Goal: Find specific page/section: Find specific page/section

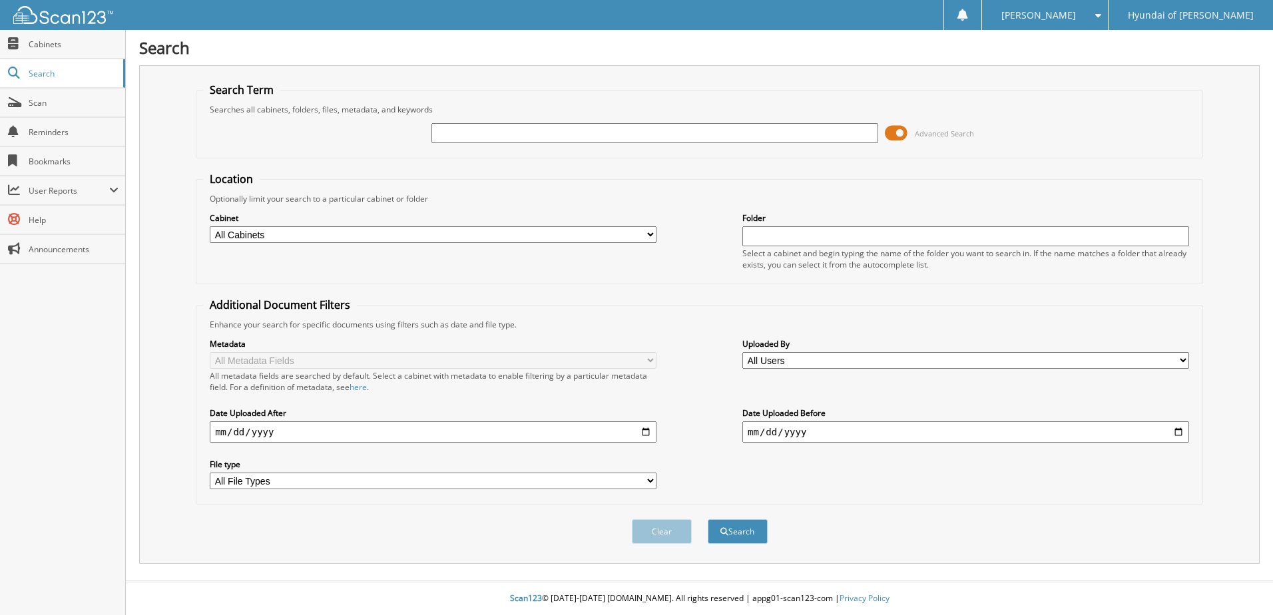
drag, startPoint x: 0, startPoint y: 0, endPoint x: 536, endPoint y: 128, distance: 551.0
click at [536, 128] on input "text" at bounding box center [654, 133] width 447 height 20
type input "50675"
click at [708, 519] on button "Search" at bounding box center [738, 531] width 60 height 25
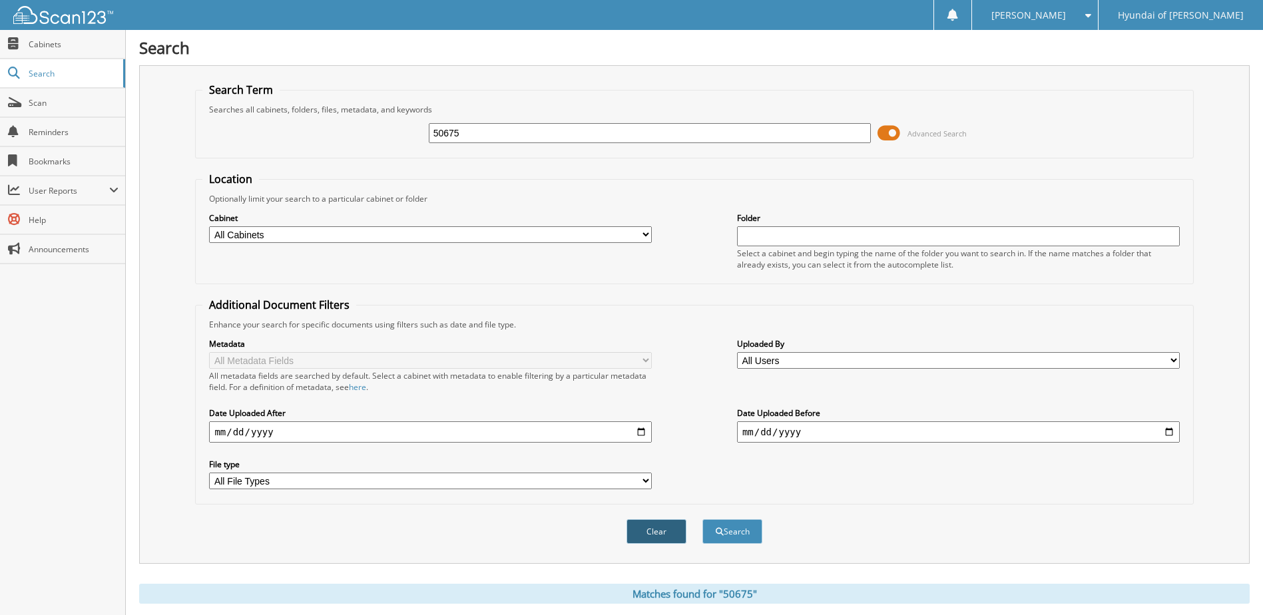
click at [657, 532] on button "Clear" at bounding box center [656, 531] width 60 height 25
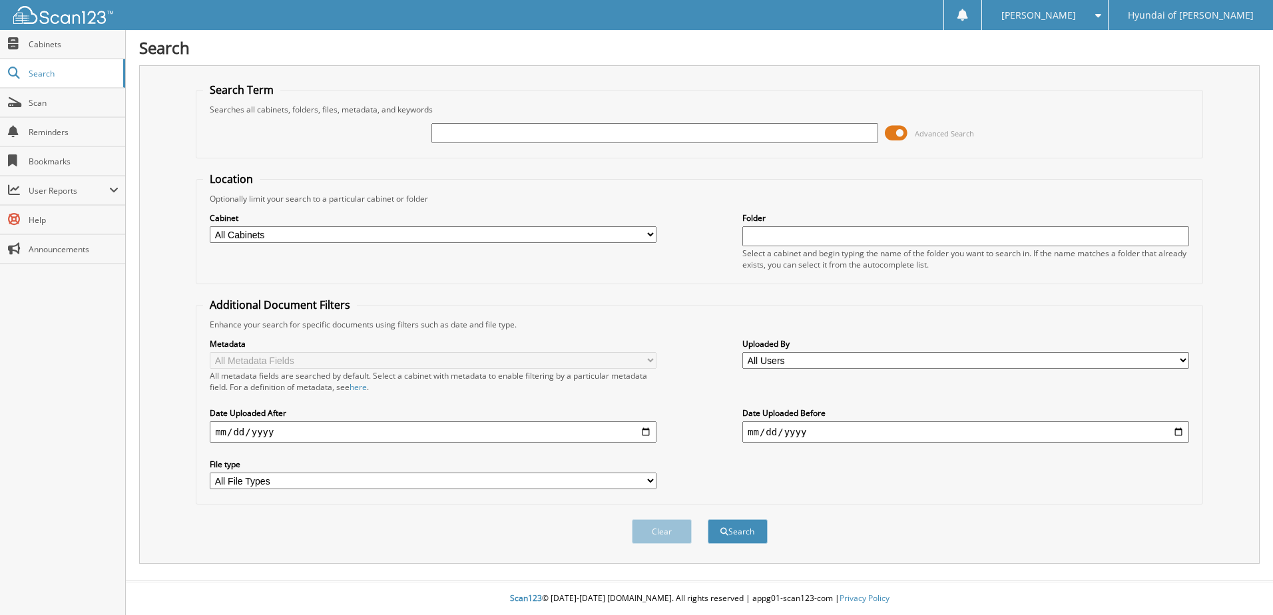
click at [566, 134] on input "text" at bounding box center [654, 133] width 447 height 20
type input "50675"
click at [708, 519] on button "Search" at bounding box center [738, 531] width 60 height 25
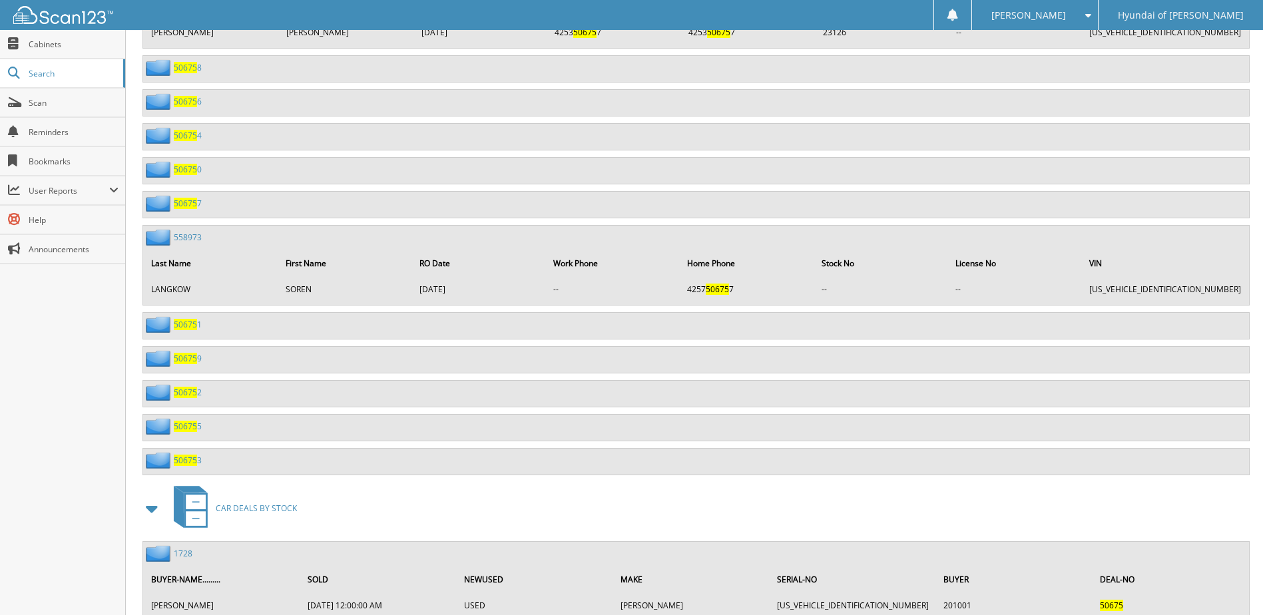
scroll to position [984, 0]
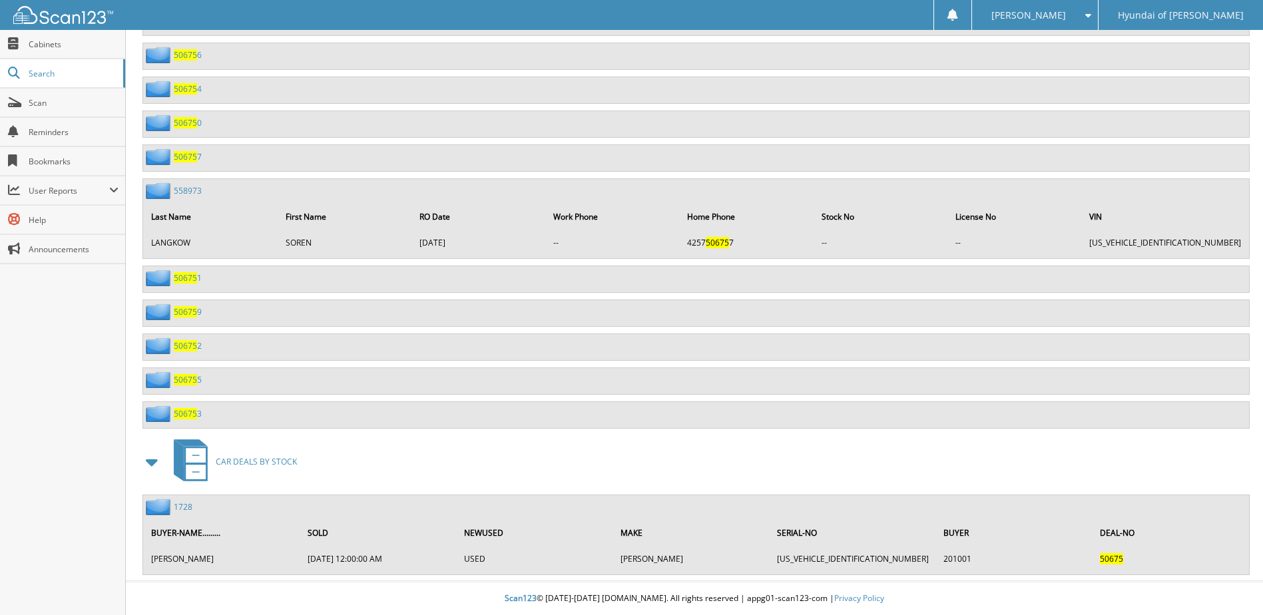
click at [184, 507] on link "1728" at bounding box center [183, 506] width 19 height 11
